Goal: Transaction & Acquisition: Purchase product/service

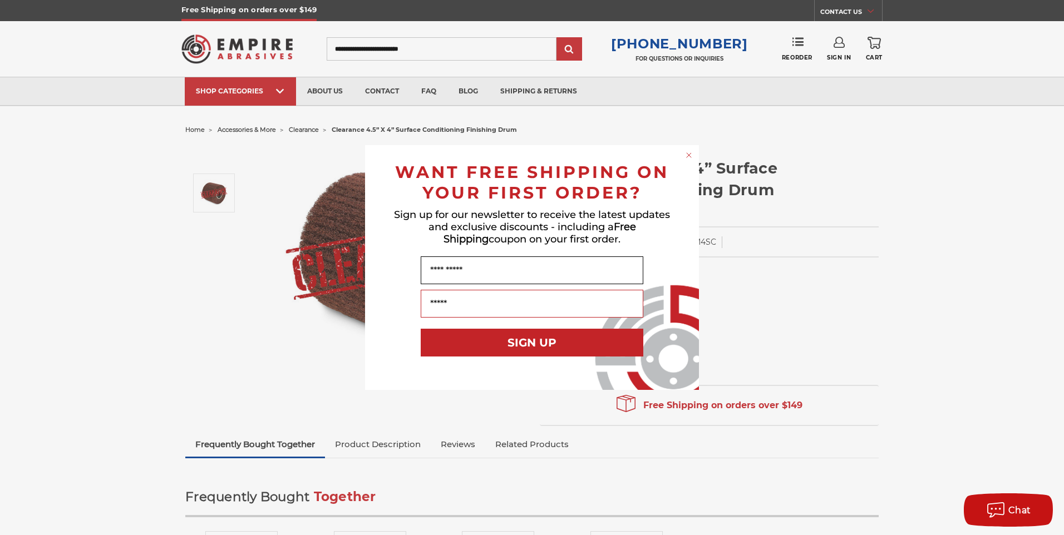
click at [456, 275] on input "Name" at bounding box center [532, 271] width 223 height 28
type input "*****"
type input "**********"
click at [479, 348] on button "SIGN UP" at bounding box center [532, 343] width 223 height 28
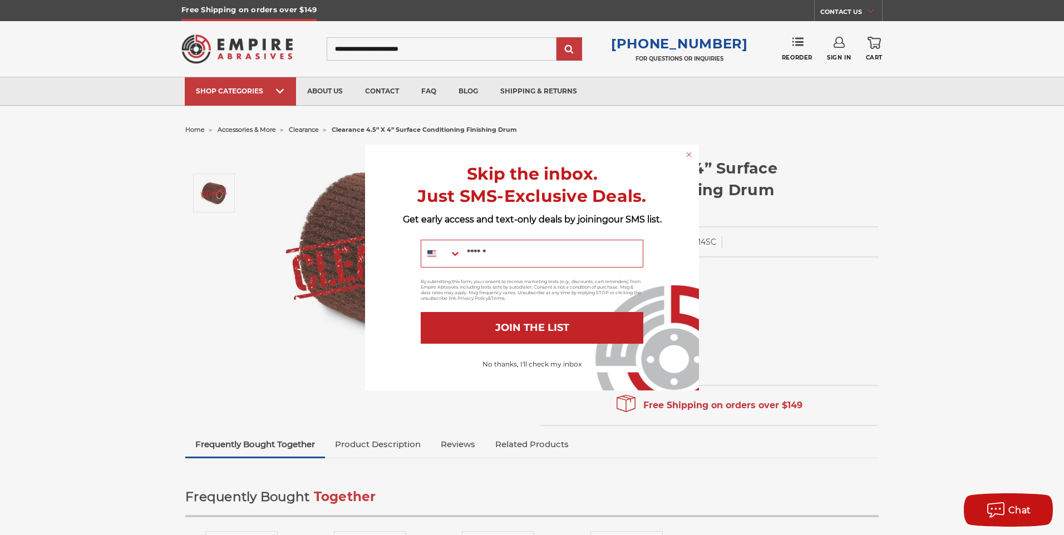
click at [530, 365] on button "No thanks, I'll check my inbox" at bounding box center [532, 364] width 110 height 19
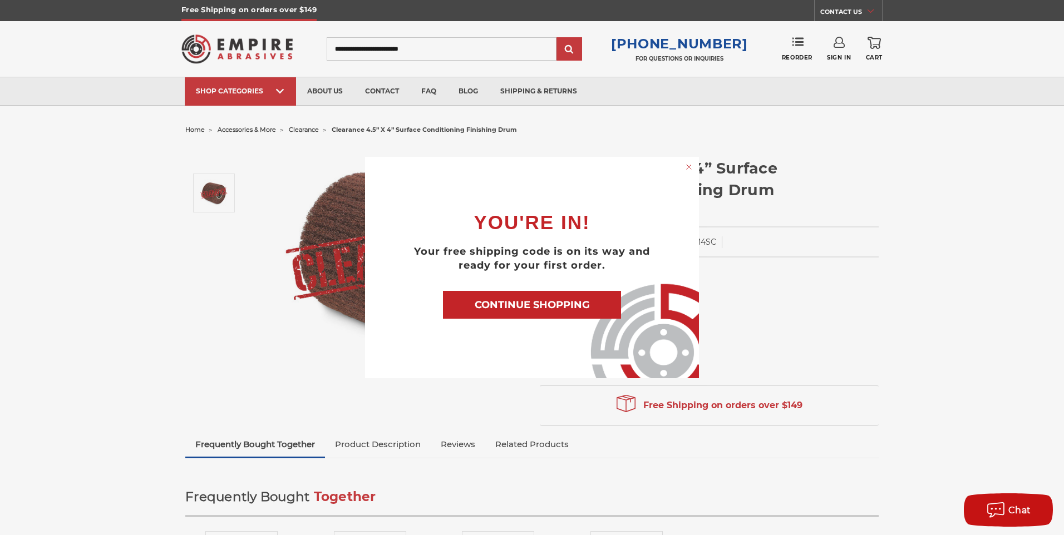
click at [502, 308] on button "CONTINUE SHOPPING" at bounding box center [532, 305] width 178 height 28
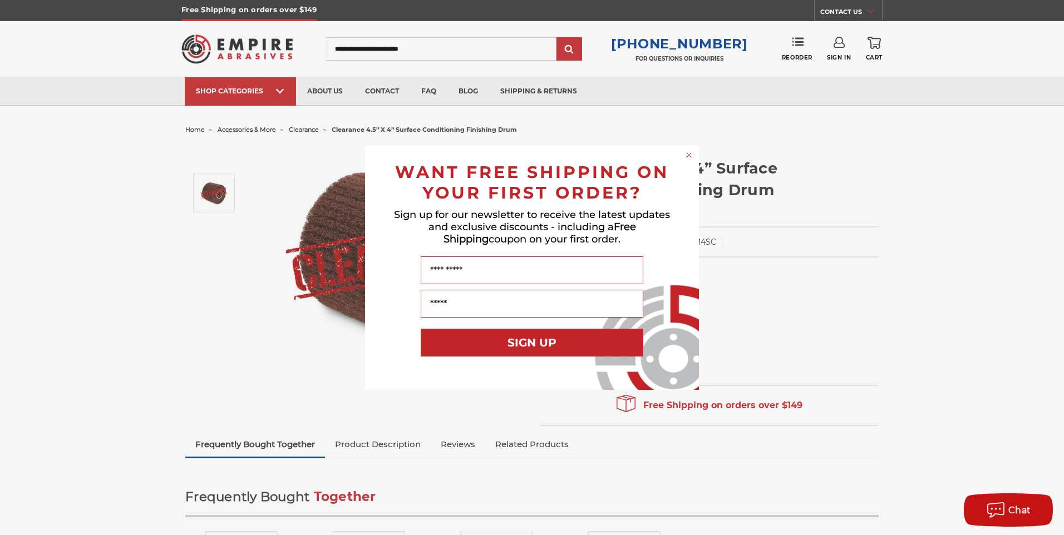
click at [692, 157] on circle "Close dialog" at bounding box center [689, 155] width 11 height 11
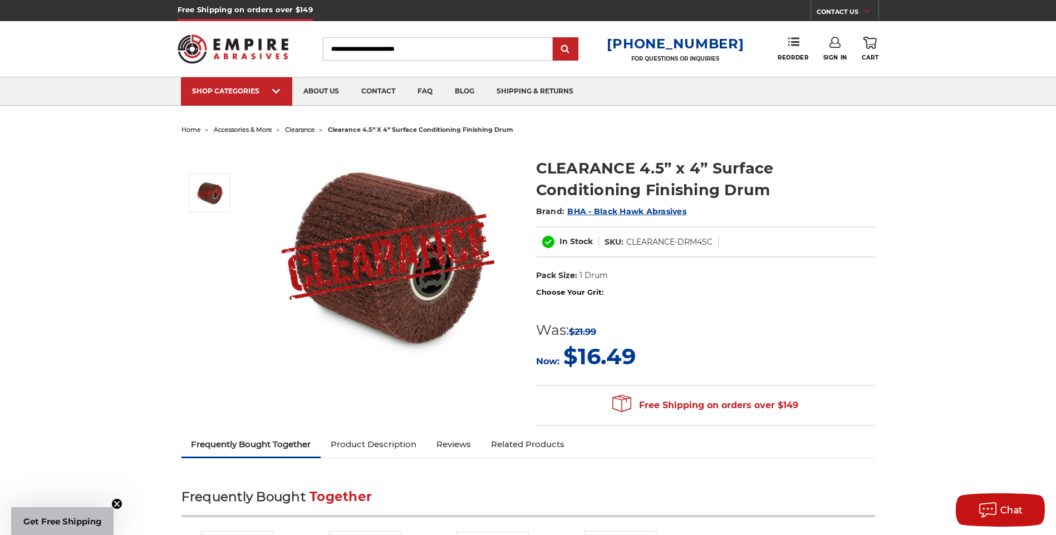
click at [407, 249] on img at bounding box center [388, 257] width 223 height 223
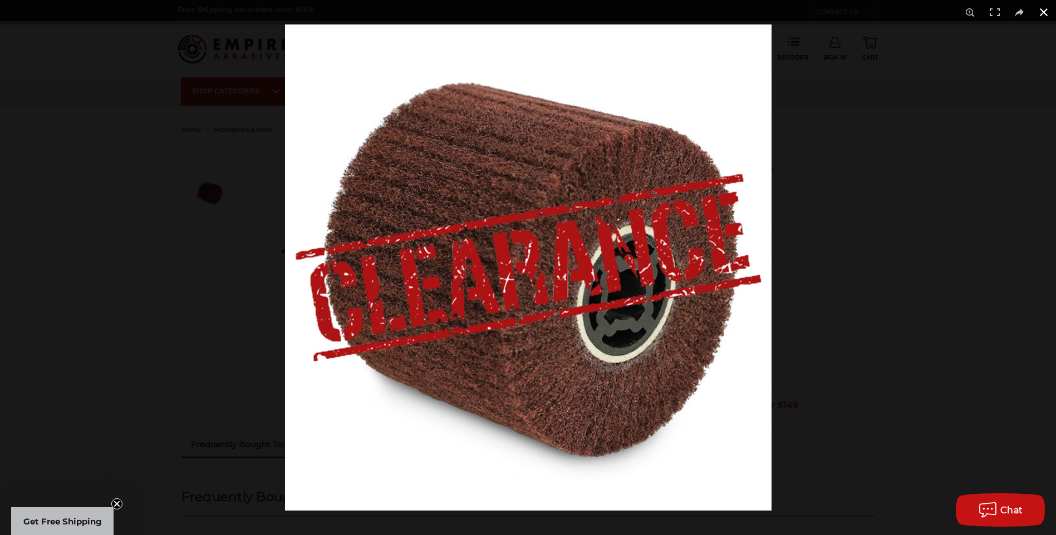
click at [1046, 13] on button at bounding box center [1043, 12] width 24 height 24
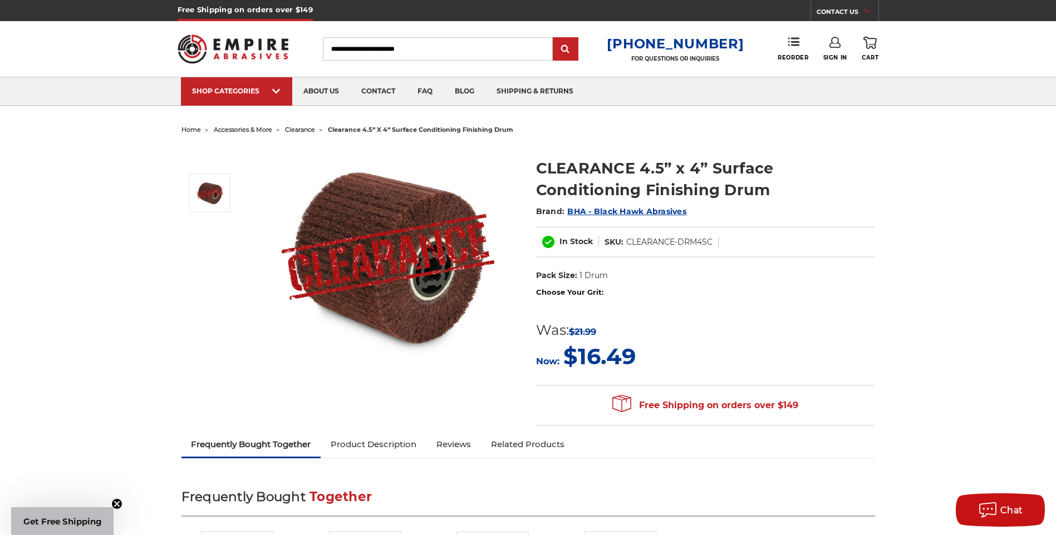
drag, startPoint x: 587, startPoint y: 288, endPoint x: 679, endPoint y: 292, distance: 91.9
click at [588, 288] on label "Choose Your Grit:" at bounding box center [705, 292] width 339 height 11
click at [640, 176] on h1 "CLEARANCE 4.5” x 4” Surface Conditioning Finishing Drum" at bounding box center [705, 178] width 339 height 43
click at [605, 206] on span "BHA - Black Hawk Abrasives" at bounding box center [626, 211] width 119 height 10
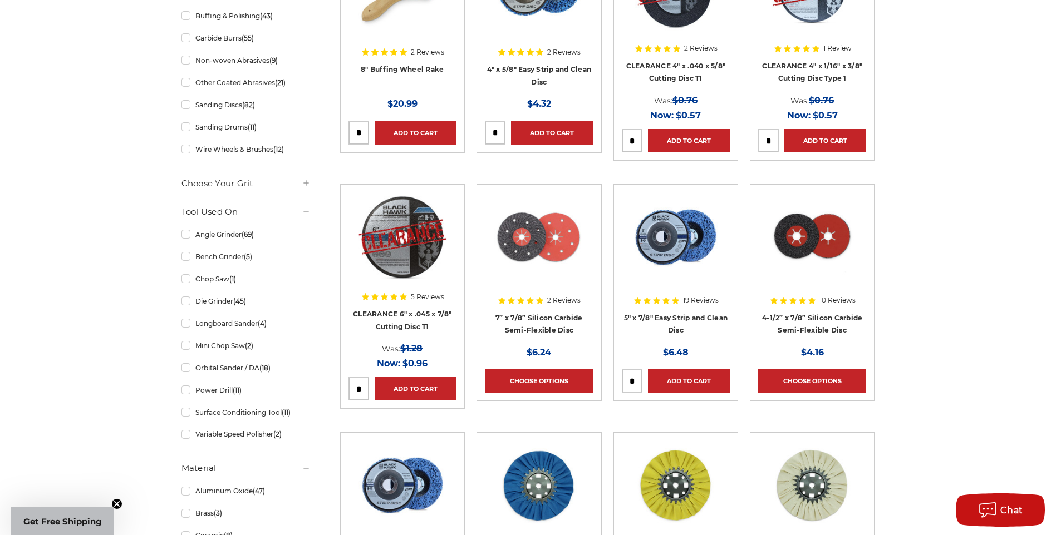
scroll to position [167, 0]
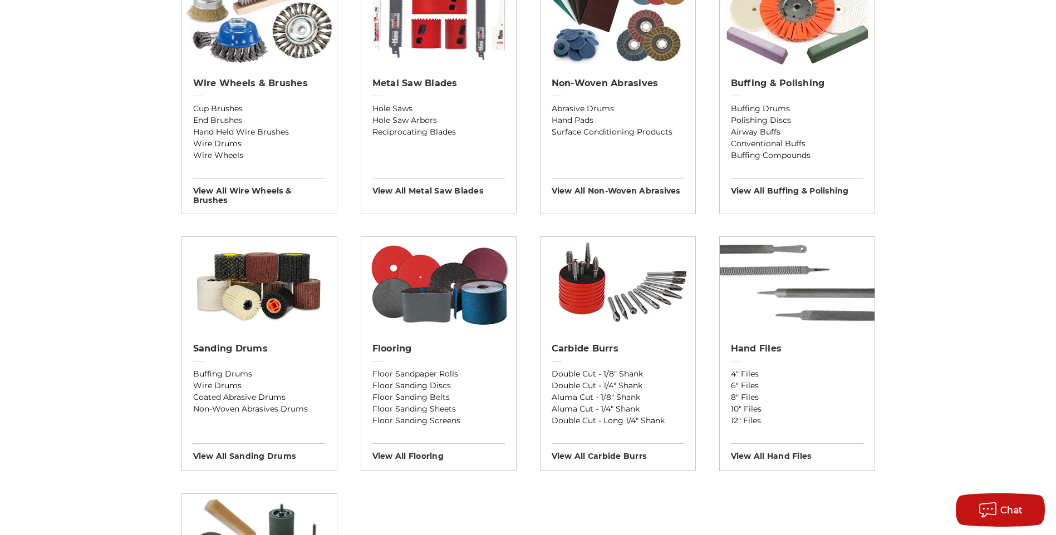
scroll to position [723, 0]
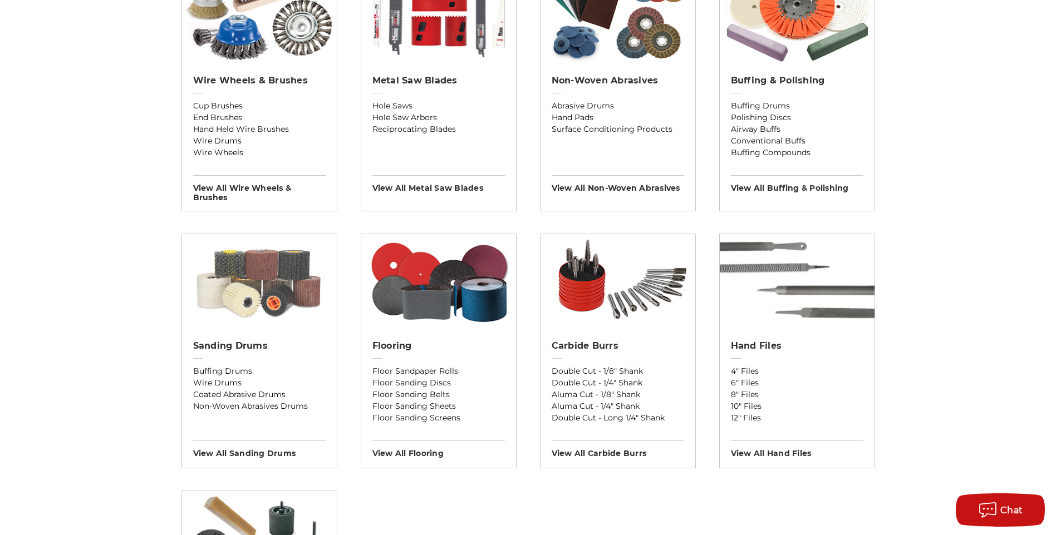
click at [265, 294] on img at bounding box center [259, 281] width 155 height 95
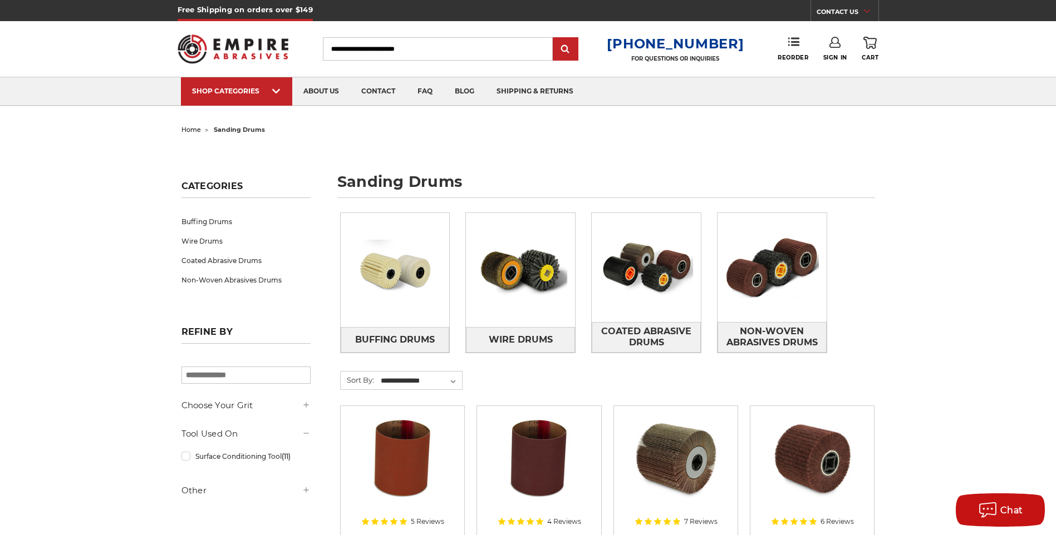
click at [351, 48] on input "Search" at bounding box center [438, 48] width 230 height 23
paste input "******"
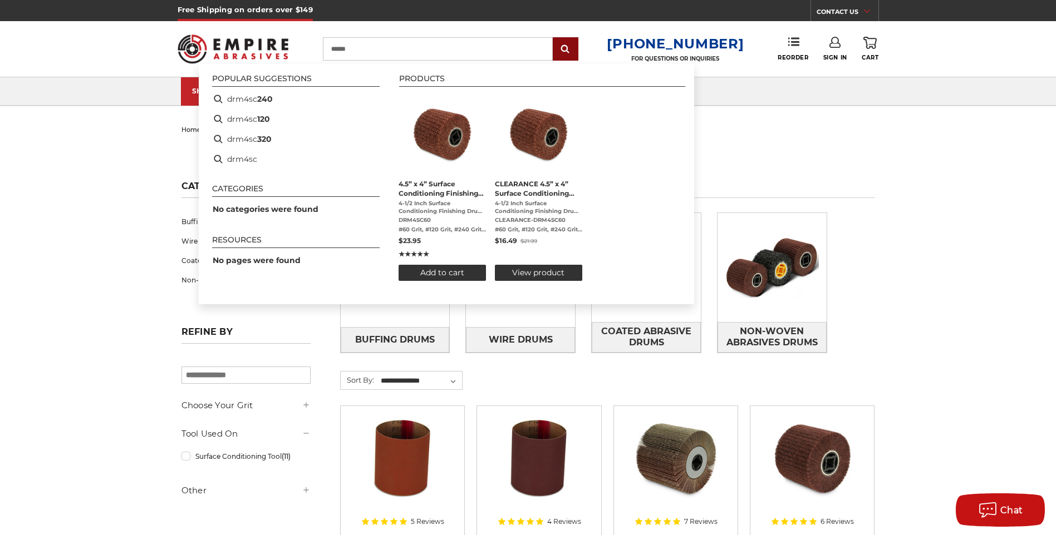
type input "******"
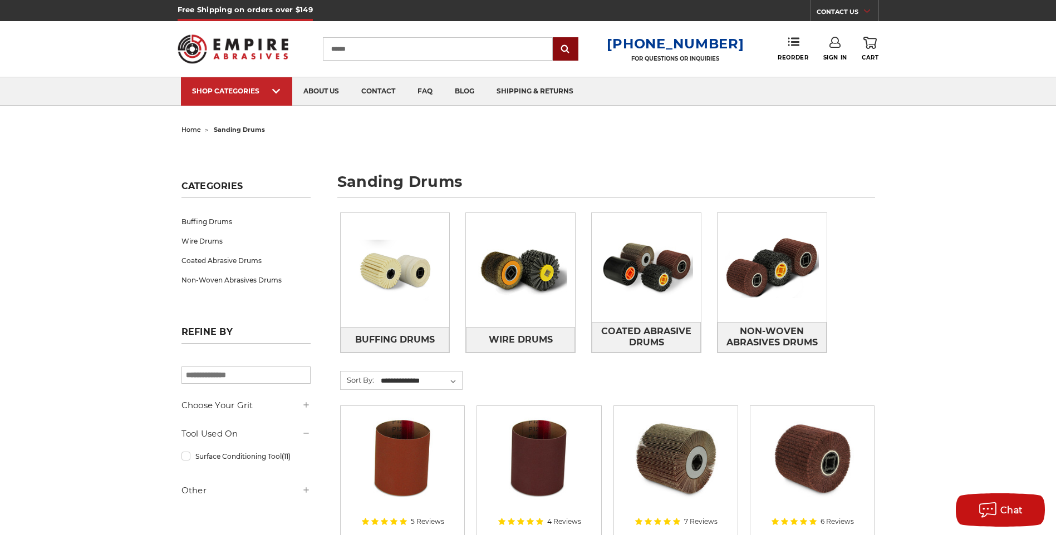
click at [576, 53] on input "submit" at bounding box center [565, 49] width 22 height 22
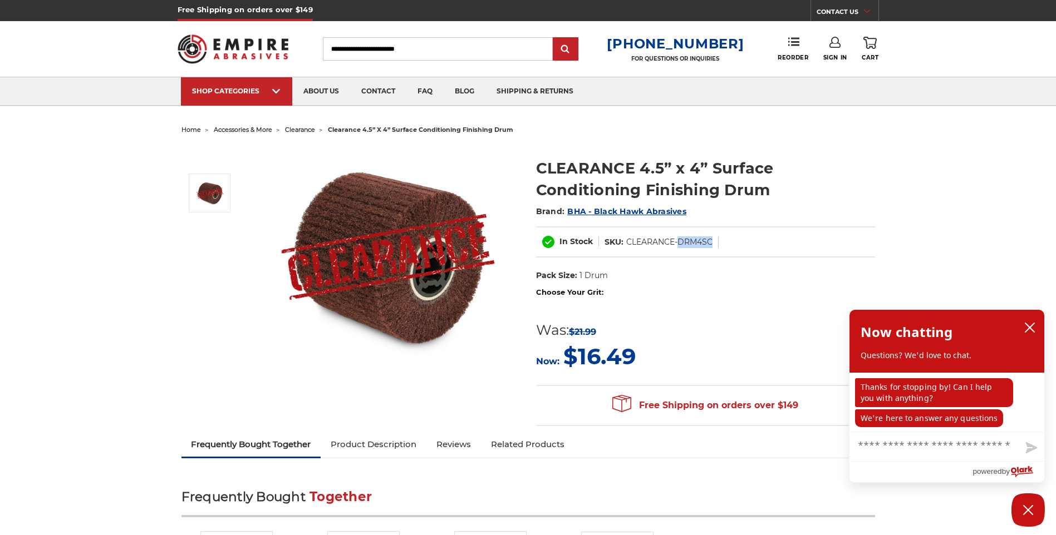
drag, startPoint x: 712, startPoint y: 243, endPoint x: 679, endPoint y: 242, distance: 32.8
click at [679, 242] on dd "CLEARANCE-DRM4SC" at bounding box center [669, 242] width 86 height 12
drag, startPoint x: 679, startPoint y: 242, endPoint x: 687, endPoint y: 240, distance: 8.0
copy dd "DRM4SC"
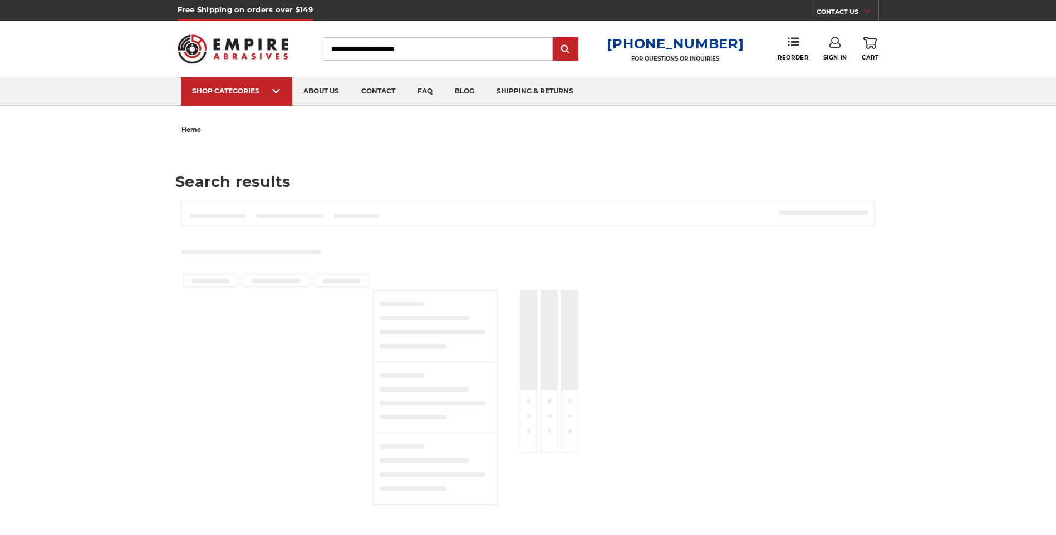
type input "******"
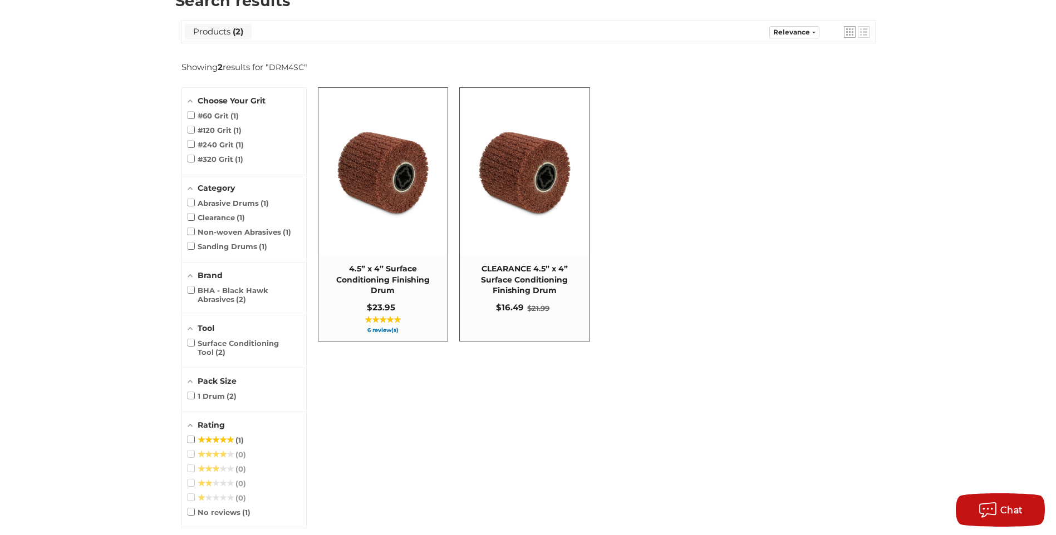
scroll to position [167, 0]
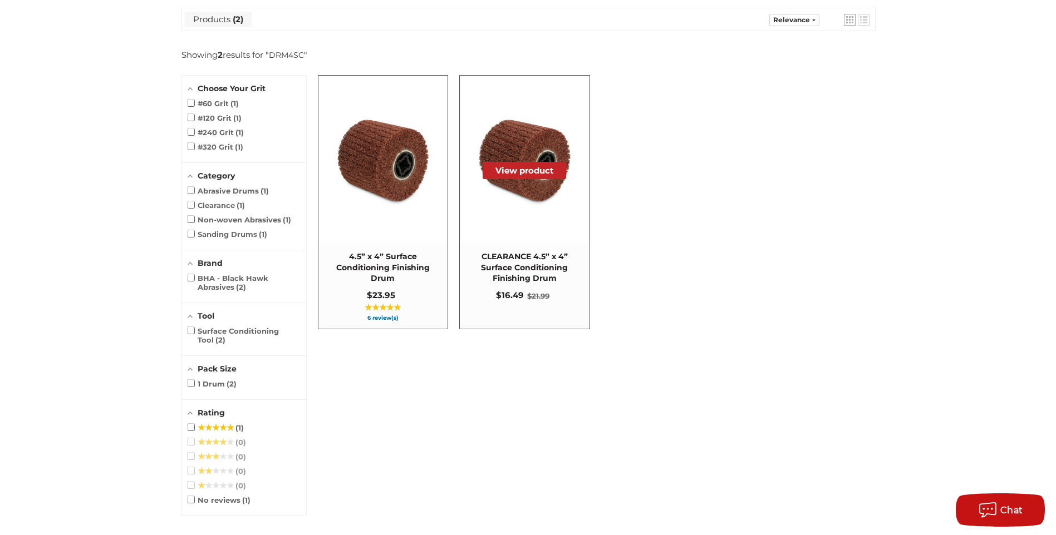
click at [521, 197] on img "CLEARANCE 4.5” x 4” Surface Conditioning Finishing Drum" at bounding box center [524, 160] width 128 height 128
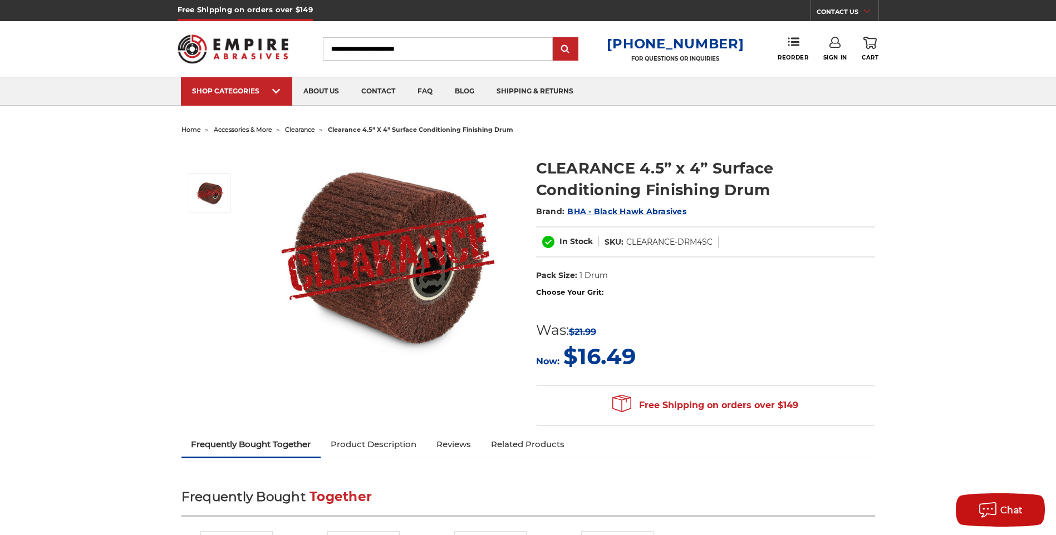
type input "**********"
click at [830, 53] on link "Sign In" at bounding box center [835, 49] width 24 height 24
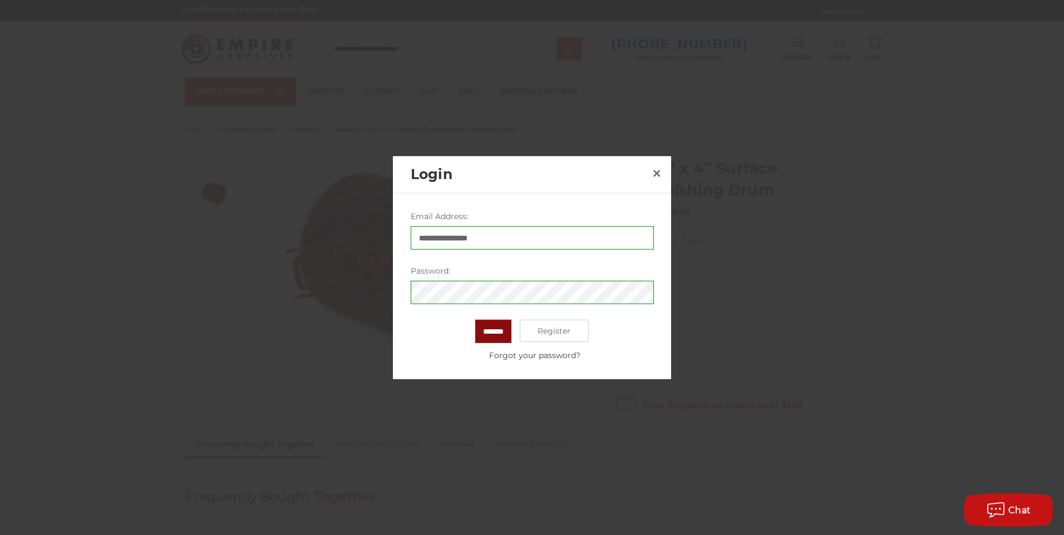
click at [499, 333] on input "*******" at bounding box center [493, 331] width 36 height 23
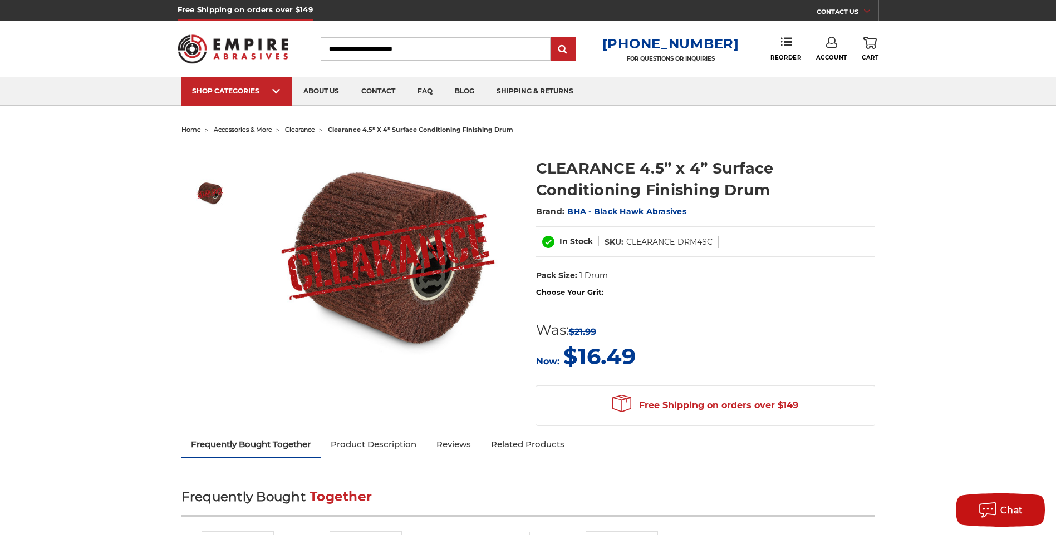
click at [455, 48] on input "Search" at bounding box center [436, 48] width 230 height 23
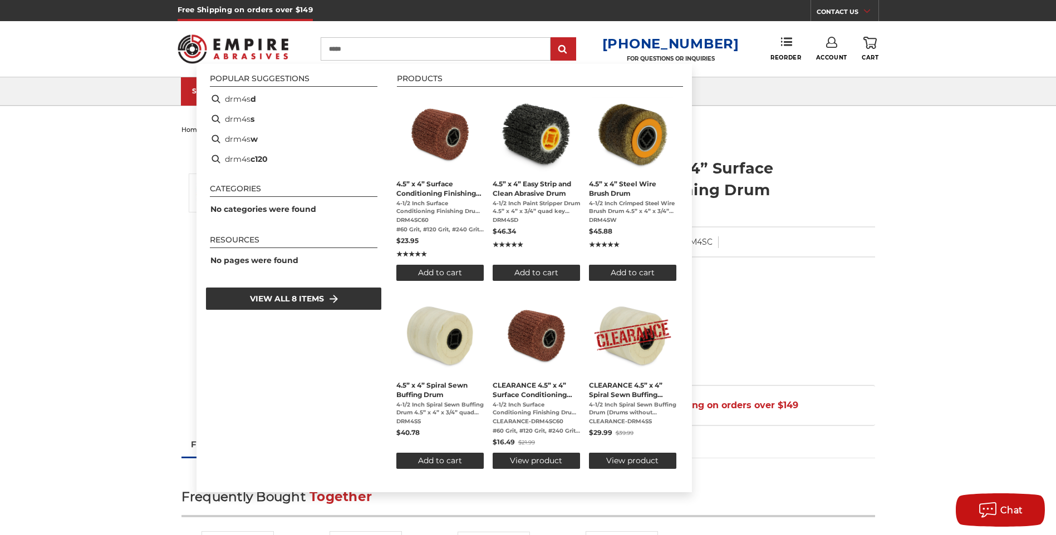
type input "******"
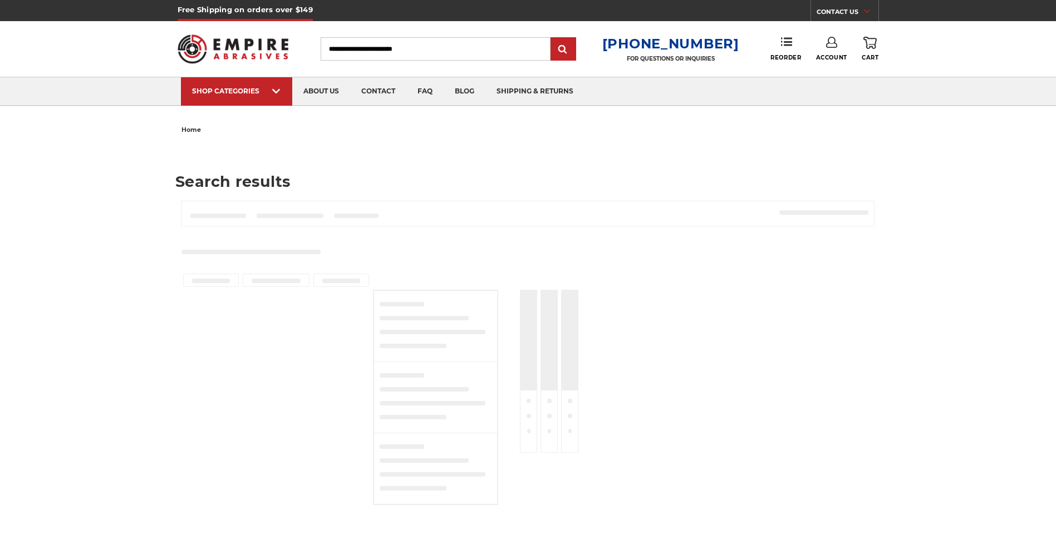
type input "******"
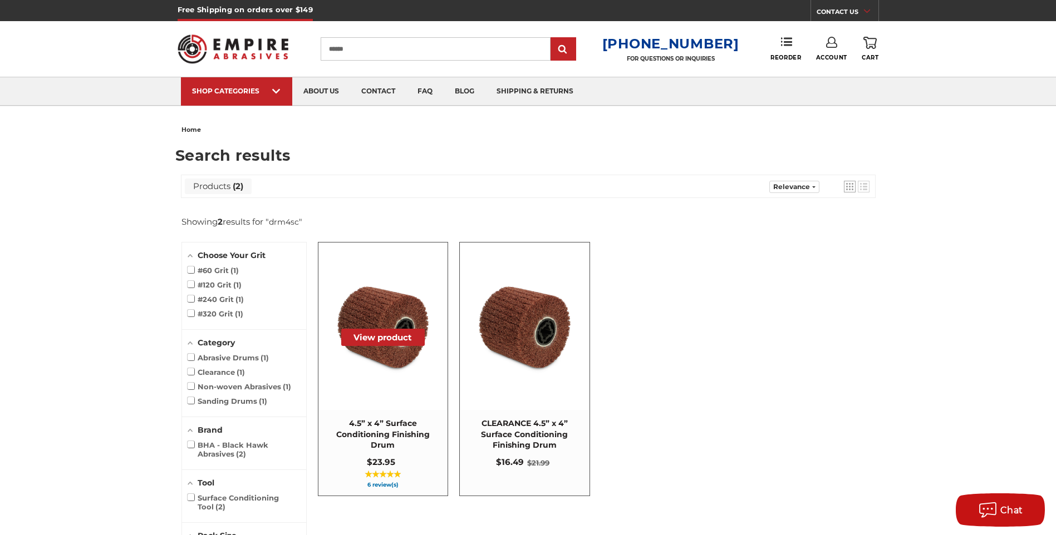
click at [414, 359] on img "4.5” x 4” Surface Conditioning Finishing Drum" at bounding box center [383, 327] width 128 height 128
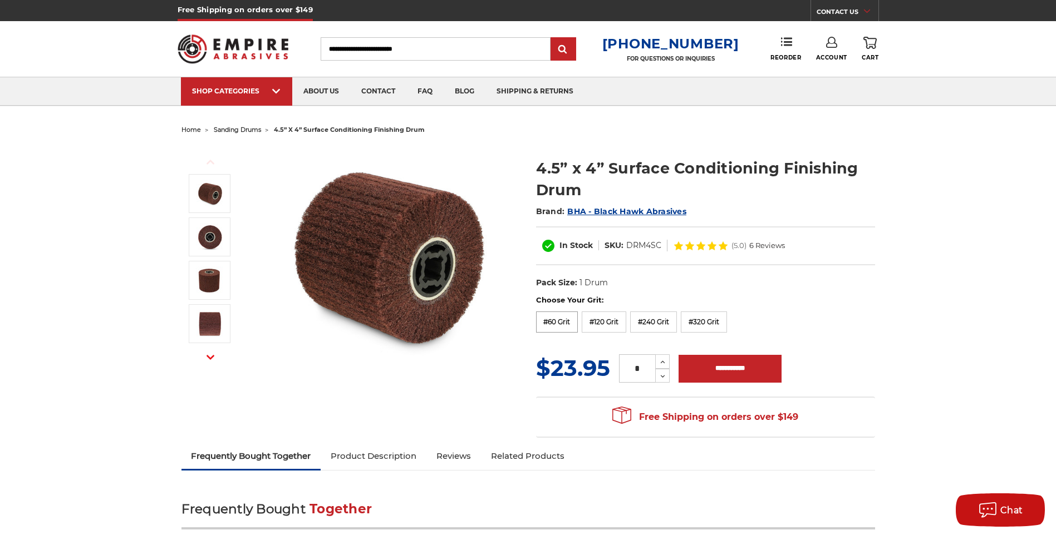
drag, startPoint x: 543, startPoint y: 322, endPoint x: 556, endPoint y: 324, distance: 13.6
click at [543, 322] on label "#60 Grit" at bounding box center [557, 322] width 42 height 21
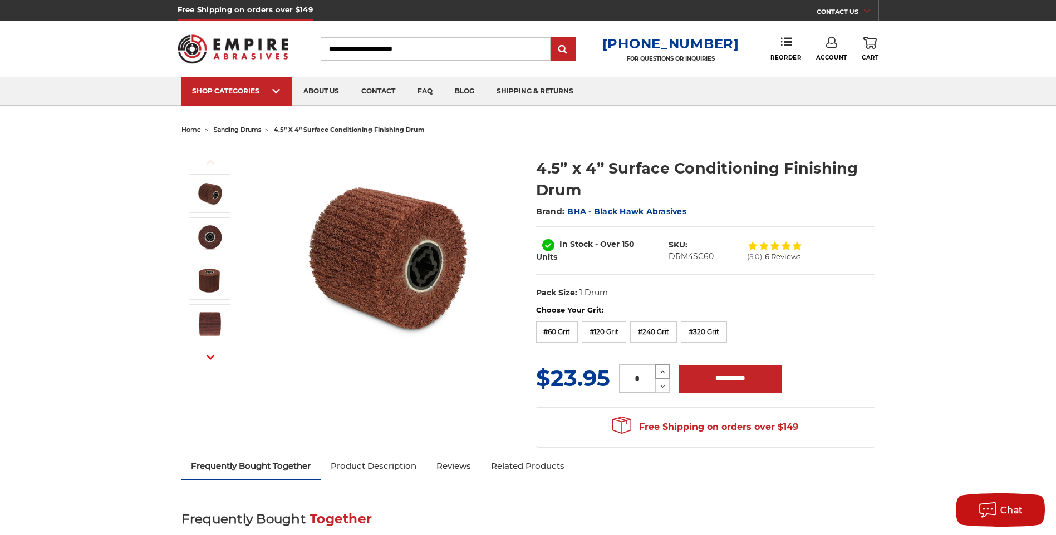
click at [661, 373] on use at bounding box center [662, 372] width 4 height 3
type input "*"
click at [712, 384] on input "**********" at bounding box center [729, 379] width 103 height 28
type input "**********"
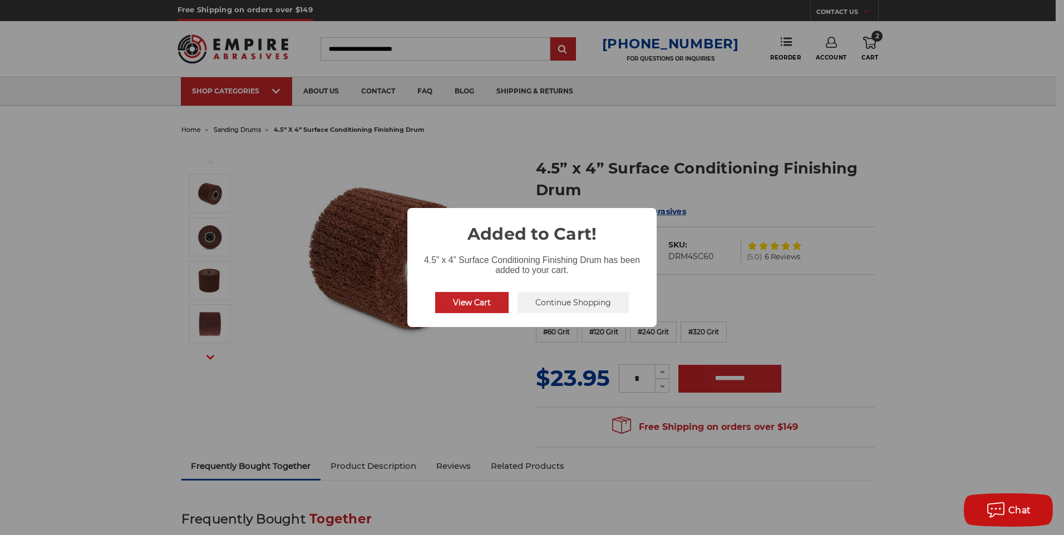
click at [452, 302] on button "View Cart" at bounding box center [471, 302] width 73 height 21
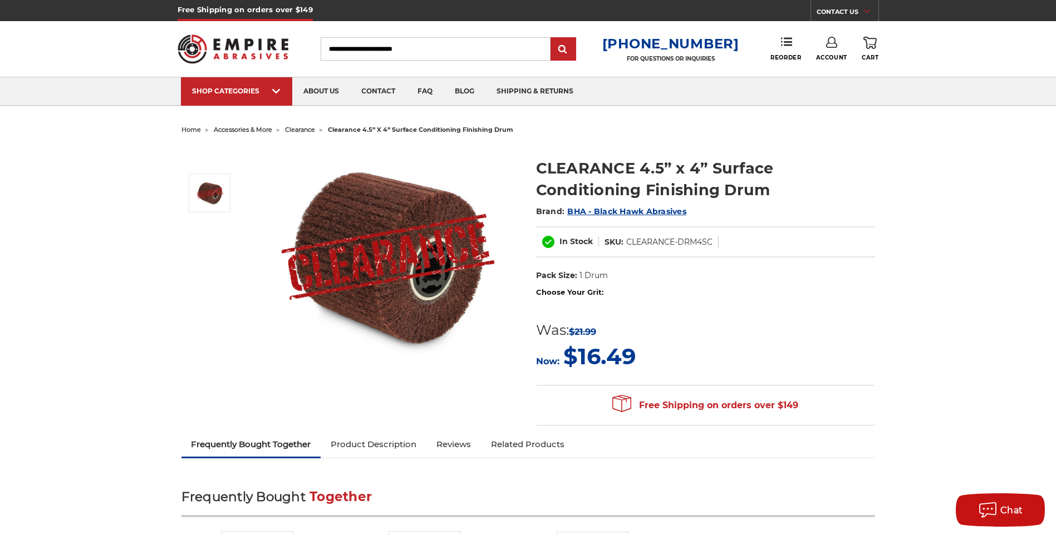
click at [561, 295] on label "Choose Your Grit:" at bounding box center [705, 292] width 339 height 11
click at [596, 310] on form "Choose Your Grit: #60 Grit #120 Grit #240 Grit #320 Grit MSRP: Was: $21.99 Now:…" at bounding box center [705, 330] width 339 height 86
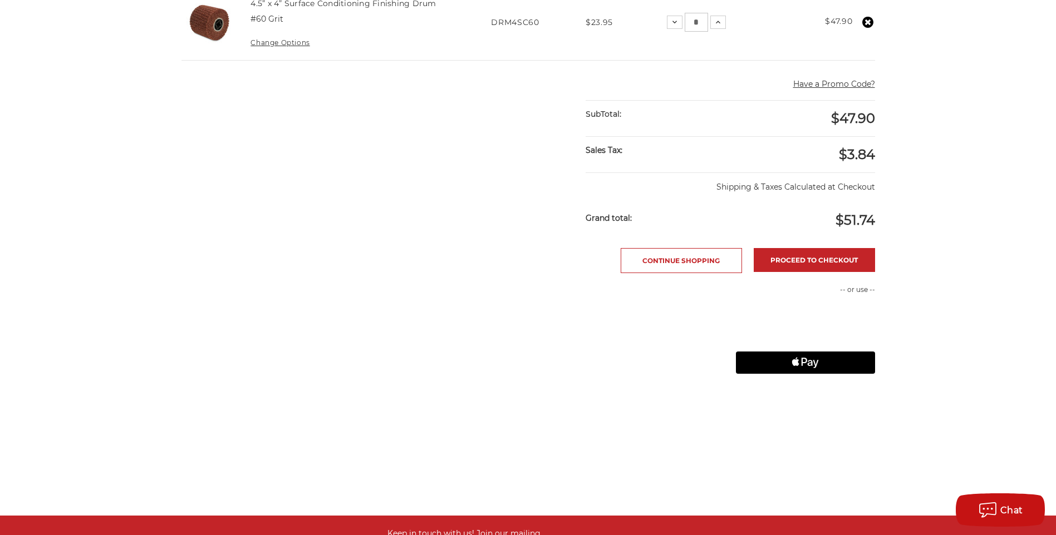
scroll to position [334, 0]
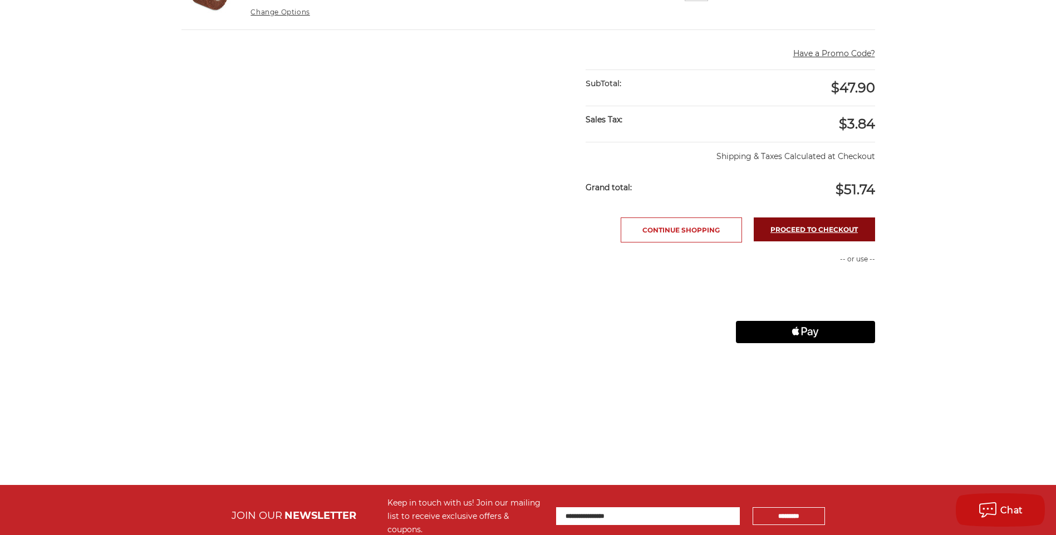
click at [821, 230] on link "Proceed to checkout" at bounding box center [813, 230] width 121 height 24
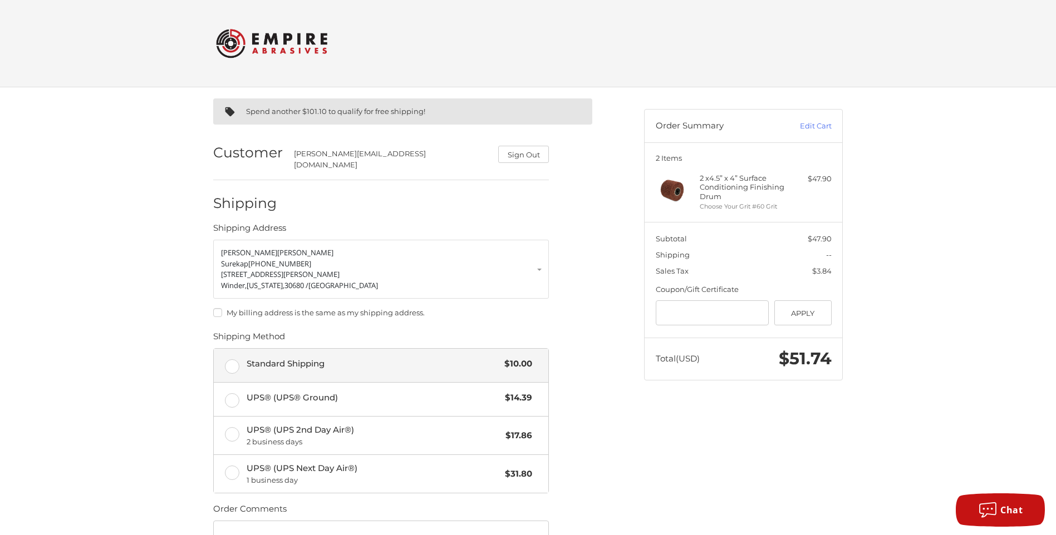
click at [232, 363] on label "Standard Shipping $10.00" at bounding box center [381, 365] width 334 height 33
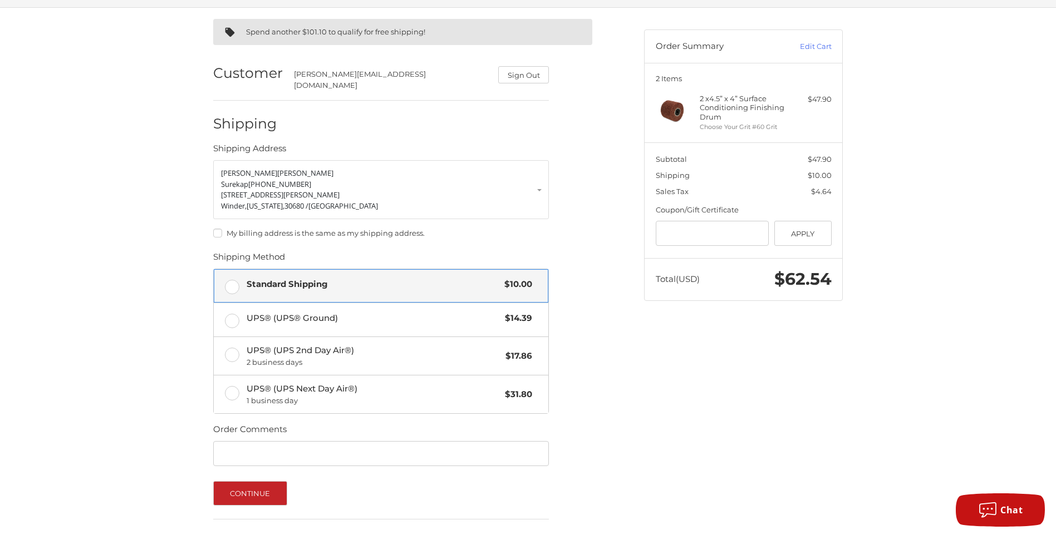
scroll to position [152, 0]
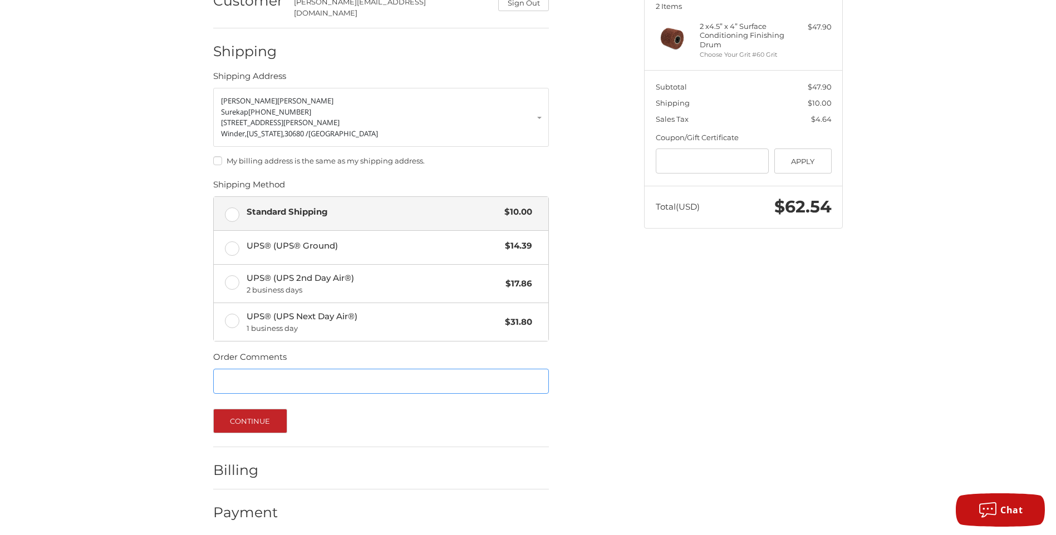
click at [305, 382] on input "Order Comments" at bounding box center [381, 381] width 336 height 25
type input "********"
click at [247, 413] on button "Continue" at bounding box center [250, 421] width 74 height 24
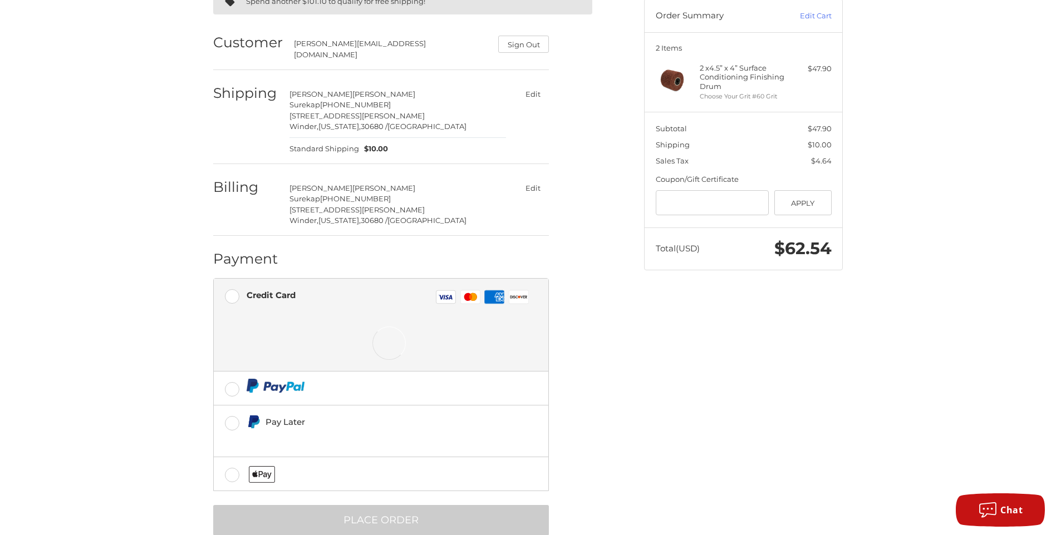
scroll to position [128, 0]
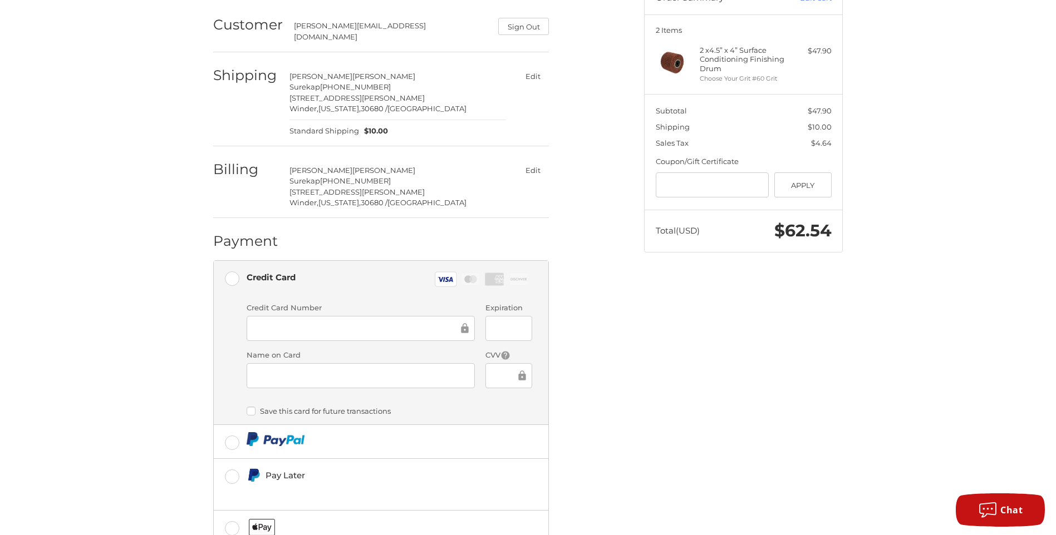
click at [506, 316] on div at bounding box center [508, 328] width 46 height 25
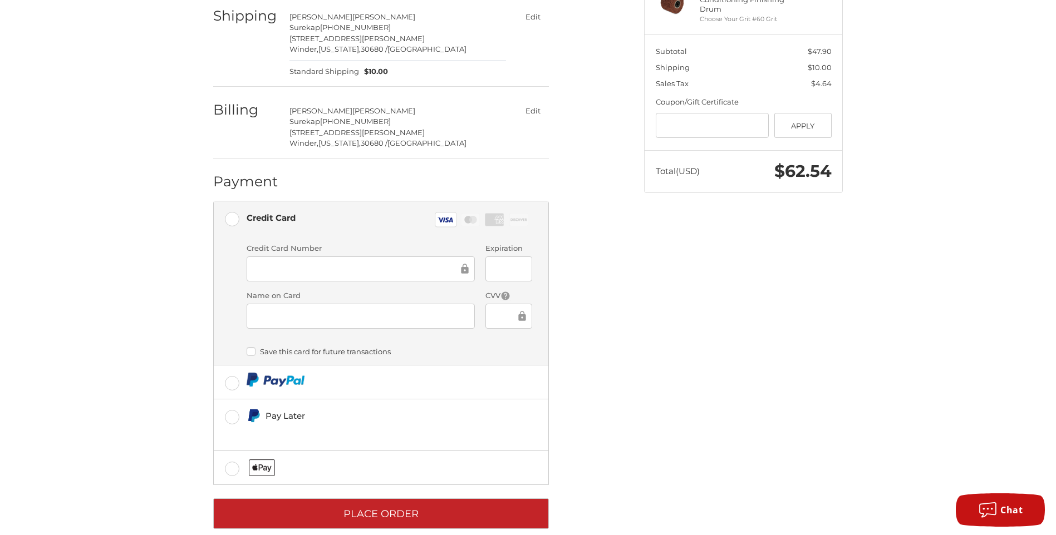
scroll to position [199, 0]
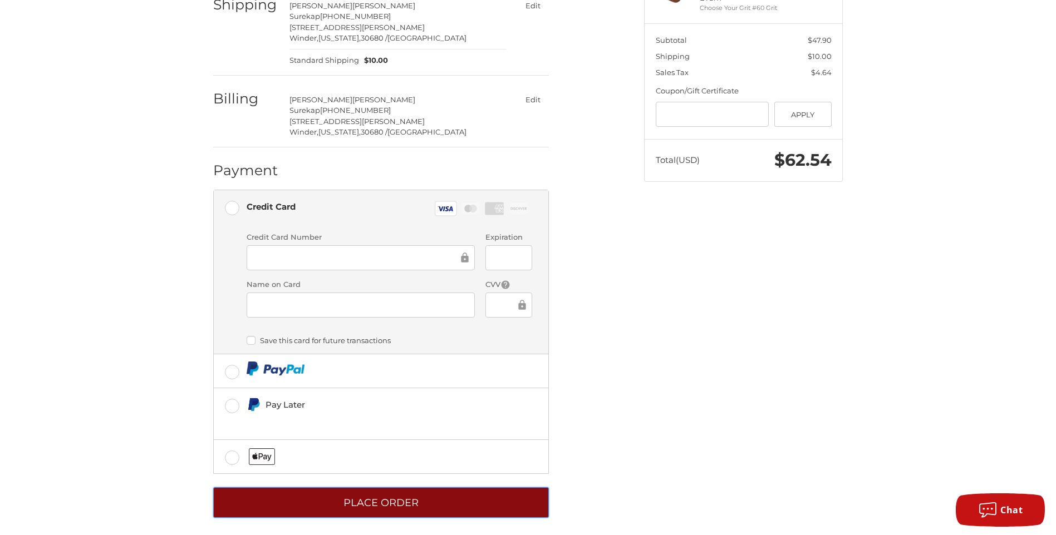
click at [374, 501] on button "Place Order" at bounding box center [381, 502] width 336 height 31
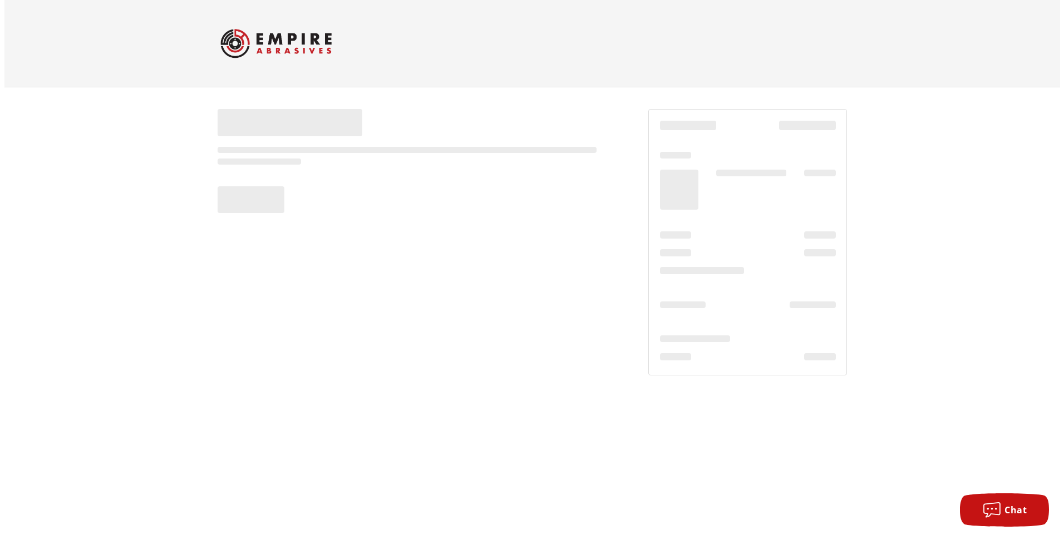
scroll to position [0, 0]
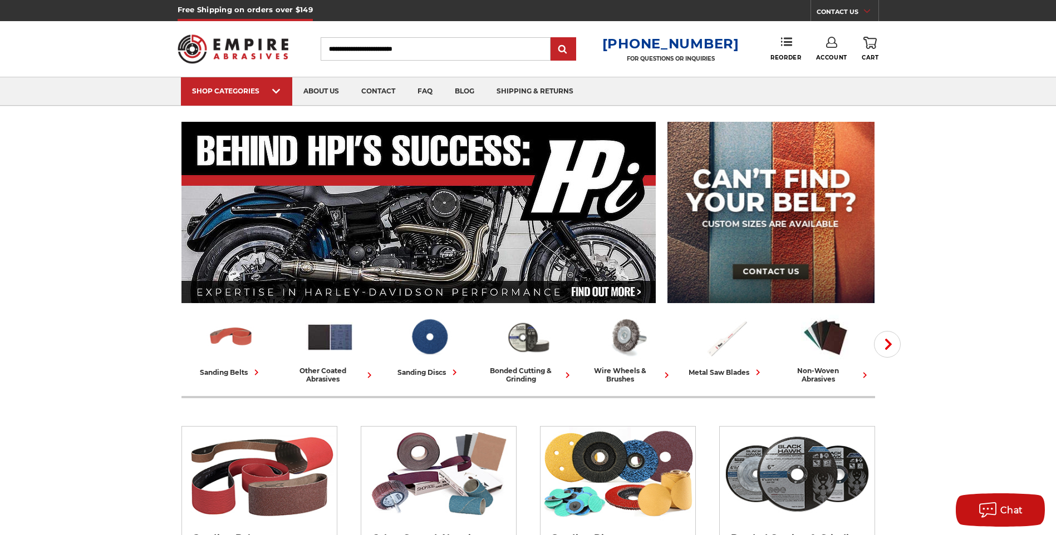
click at [829, 47] on icon at bounding box center [831, 42] width 11 height 11
click at [845, 68] on link "Account" at bounding box center [831, 72] width 80 height 21
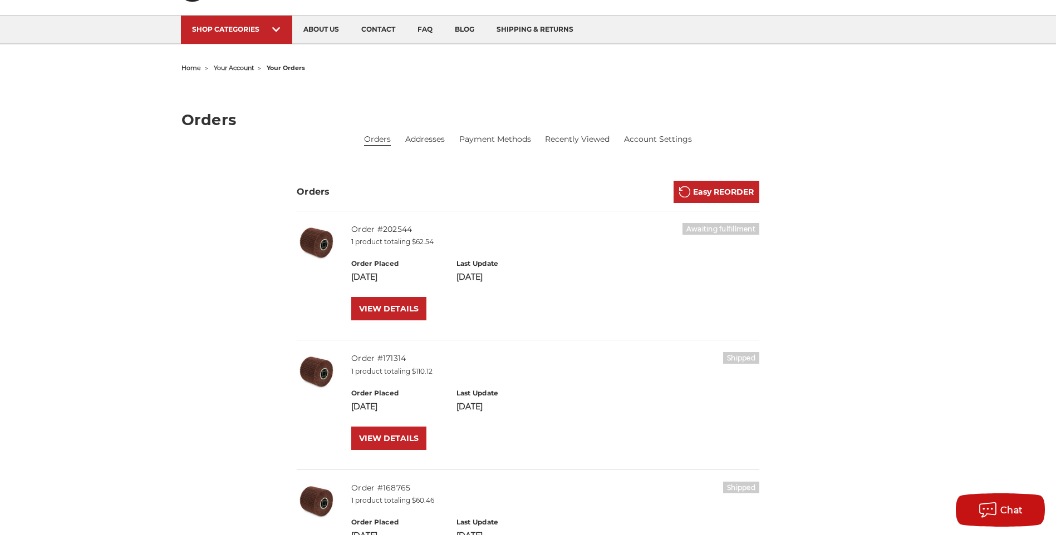
scroll to position [56, 0]
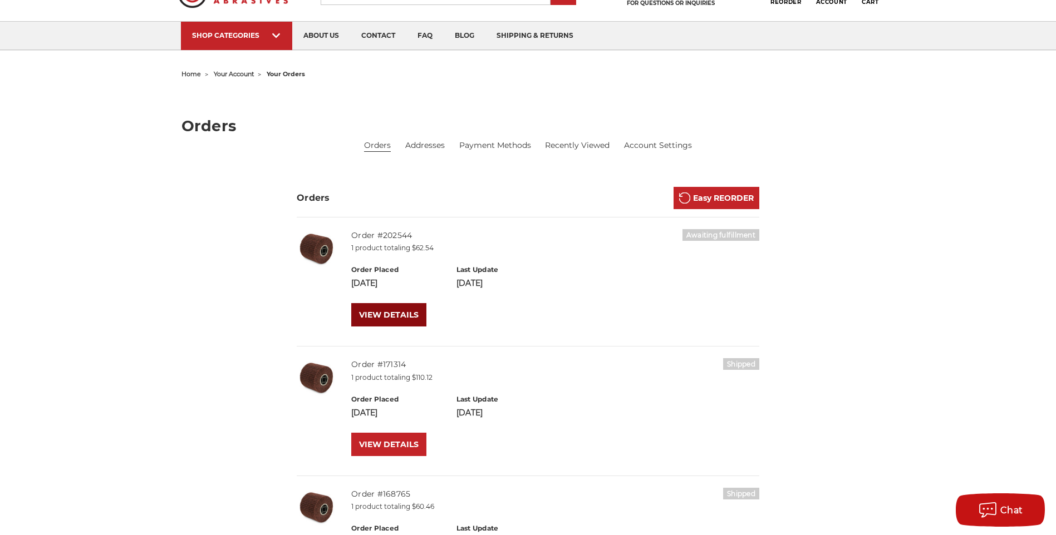
click at [384, 315] on link "VIEW DETAILS" at bounding box center [388, 314] width 75 height 23
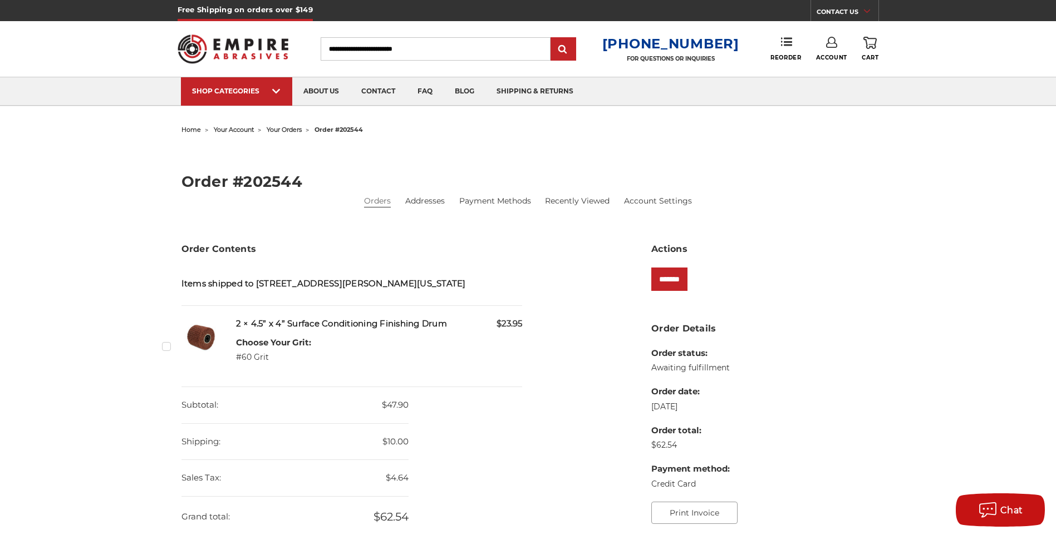
click at [696, 507] on button "Print Invoice" at bounding box center [694, 513] width 86 height 22
click at [699, 511] on button "Print Invoice" at bounding box center [694, 513] width 86 height 22
